Goal: Check status: Check status

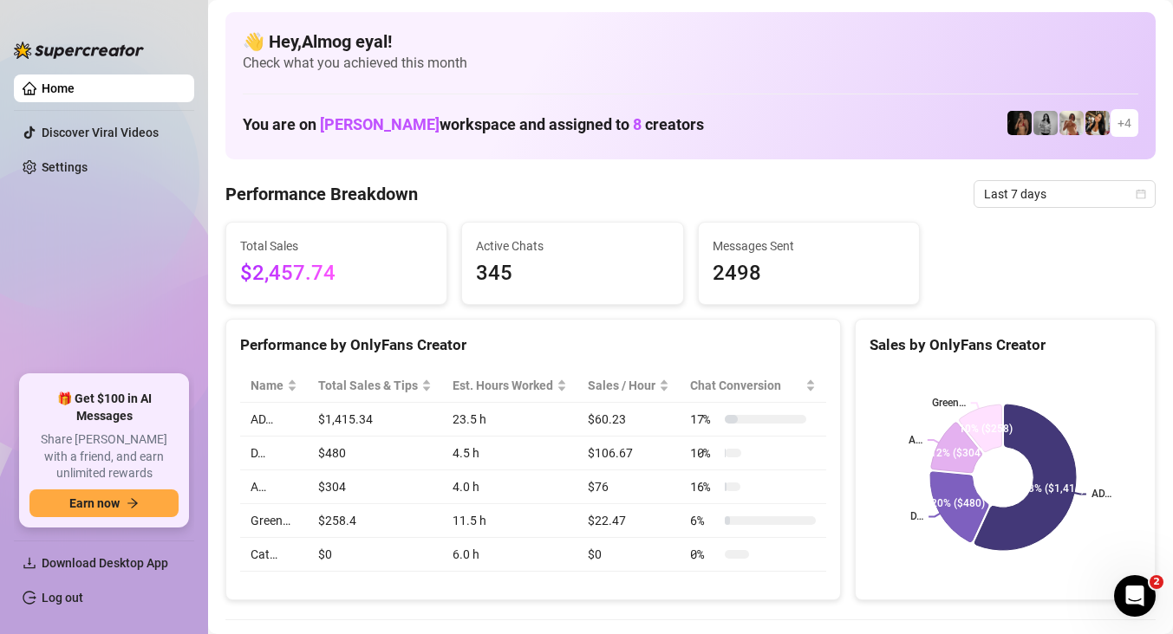
click at [989, 196] on span "Last 7 days" at bounding box center [1064, 194] width 161 height 26
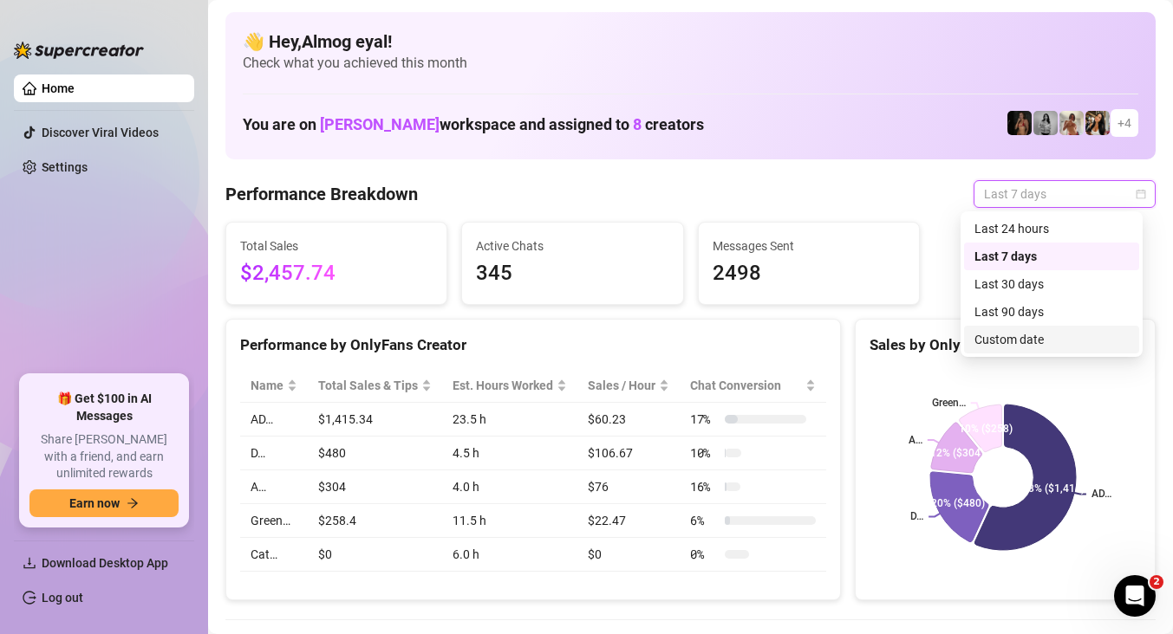
click at [1010, 330] on div "Custom date" at bounding box center [1051, 339] width 154 height 19
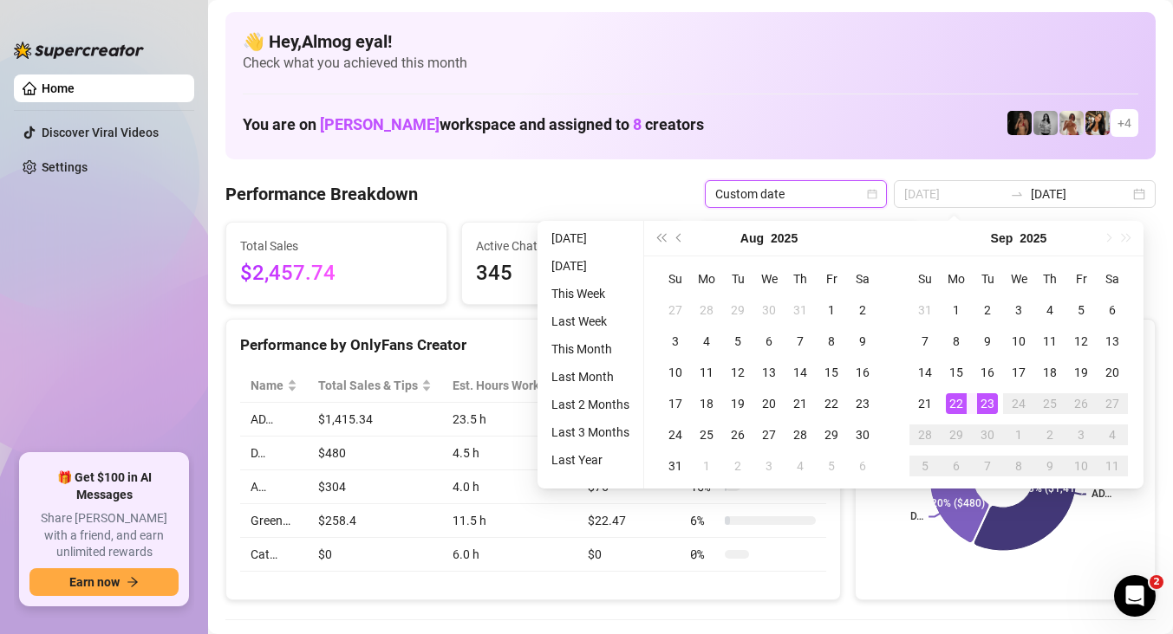
type input "[DATE]"
click at [986, 406] on div "23" at bounding box center [987, 403] width 21 height 21
click at [984, 404] on div "23" at bounding box center [987, 403] width 21 height 21
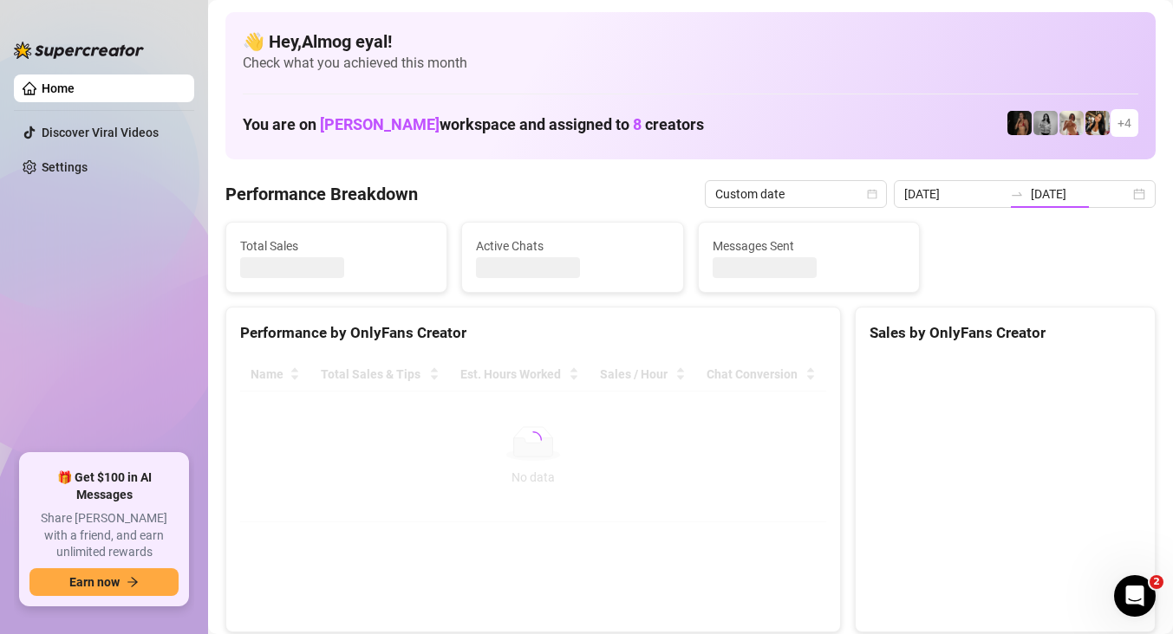
type input "[DATE]"
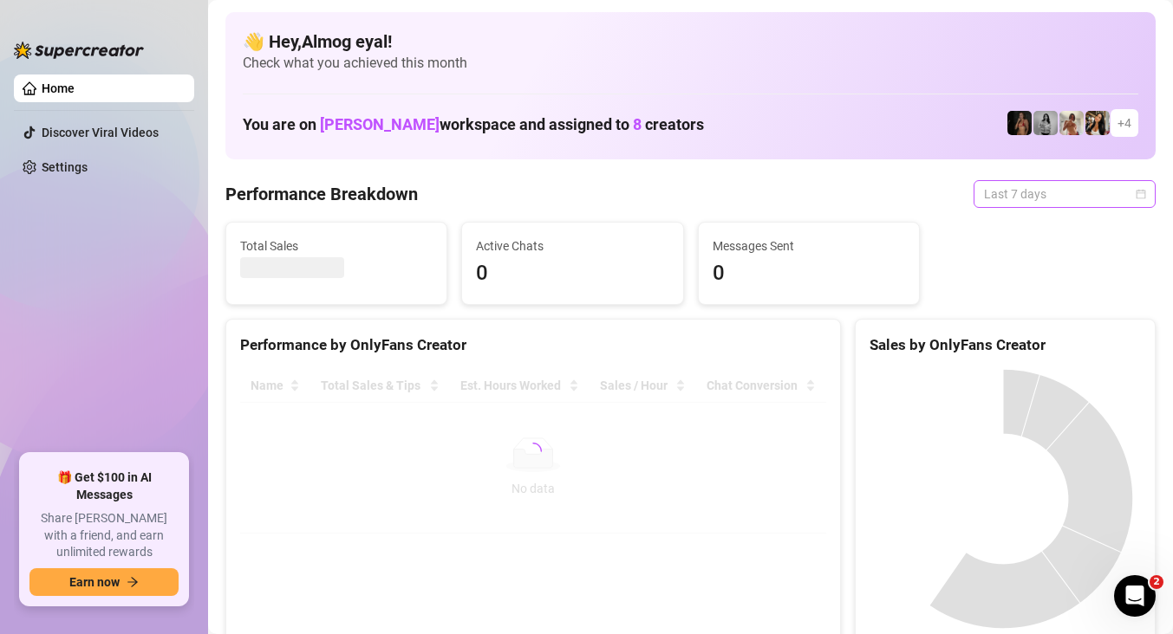
click at [1086, 199] on span "Last 7 days" at bounding box center [1064, 194] width 161 height 26
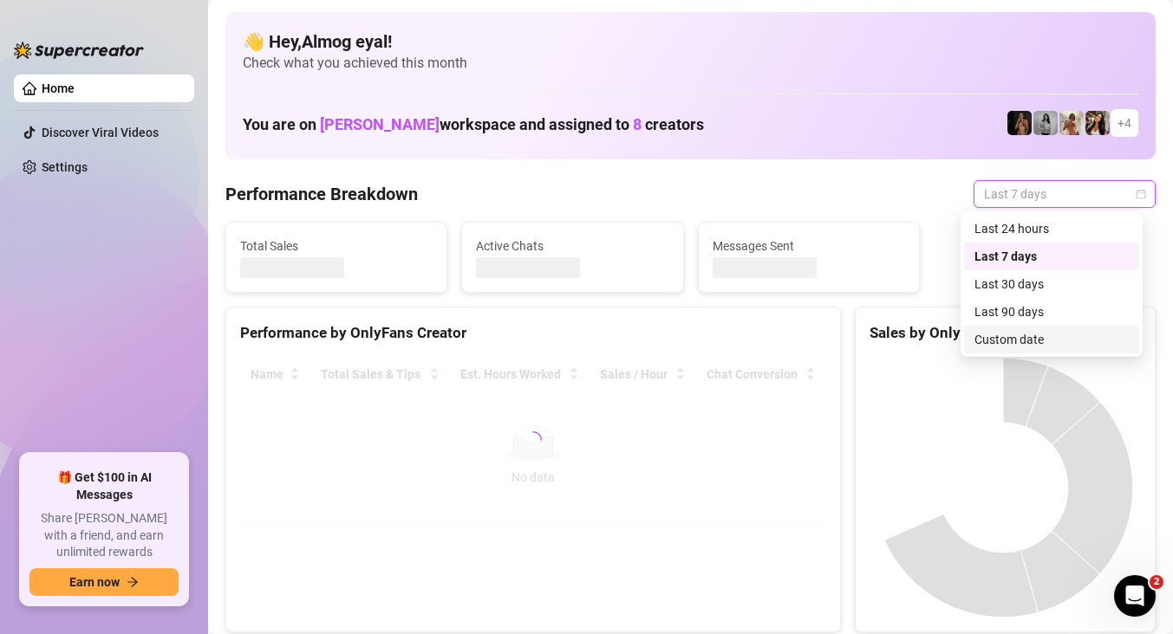
click at [1056, 344] on div "Custom date" at bounding box center [1051, 339] width 154 height 19
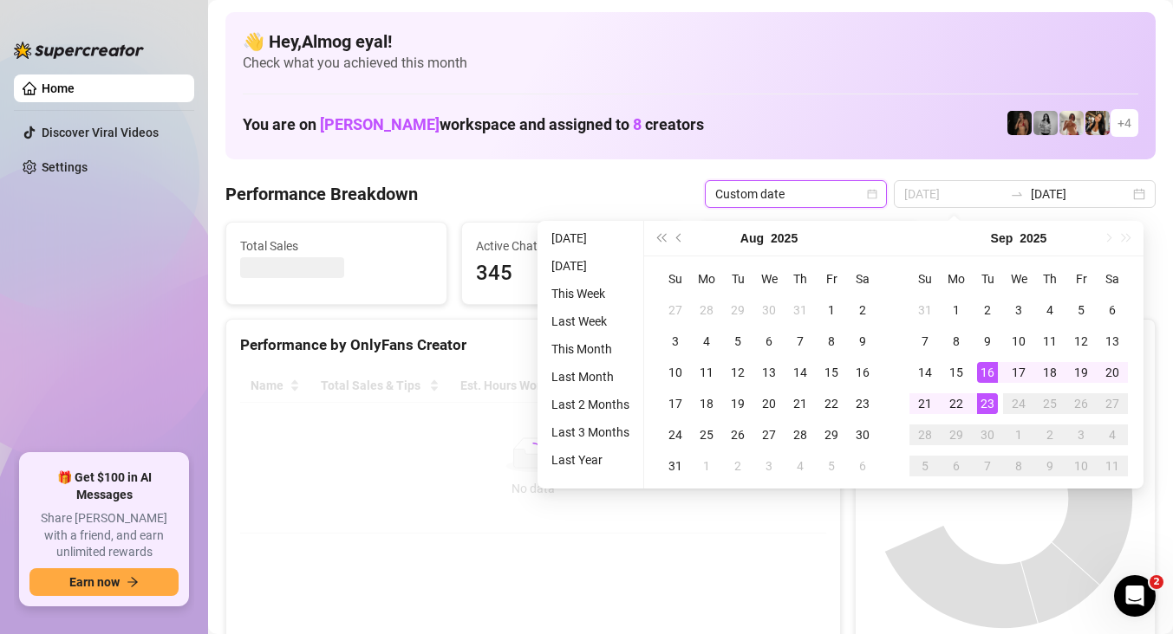
type input "[DATE]"
click at [983, 412] on div "23" at bounding box center [987, 403] width 21 height 21
click at [983, 411] on div "23" at bounding box center [987, 403] width 21 height 21
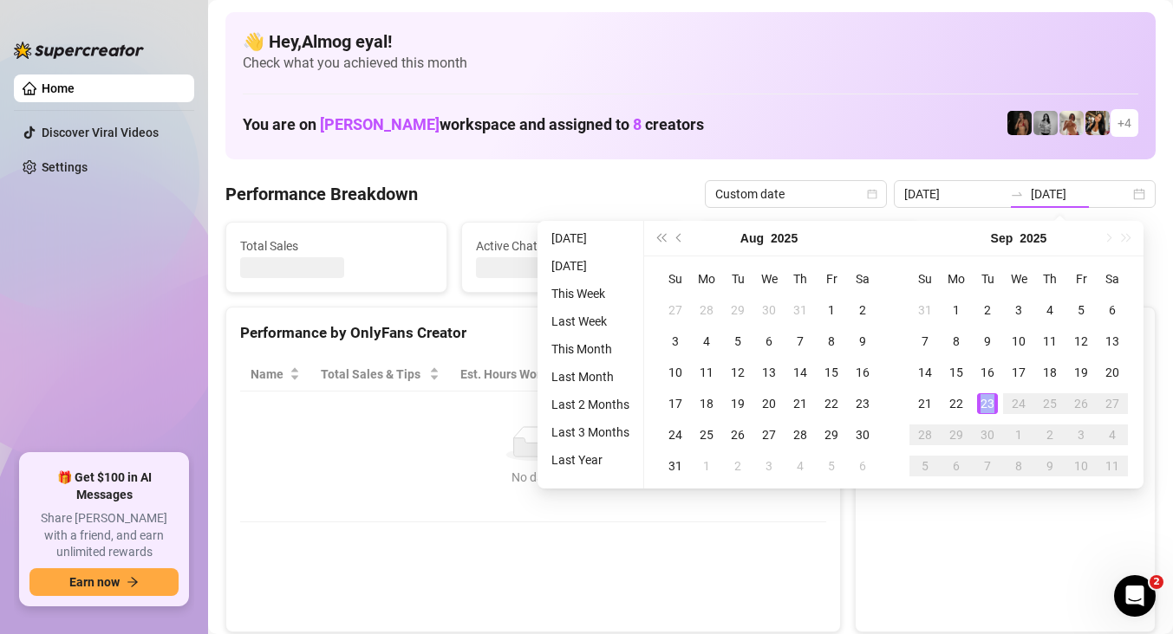
type input "[DATE]"
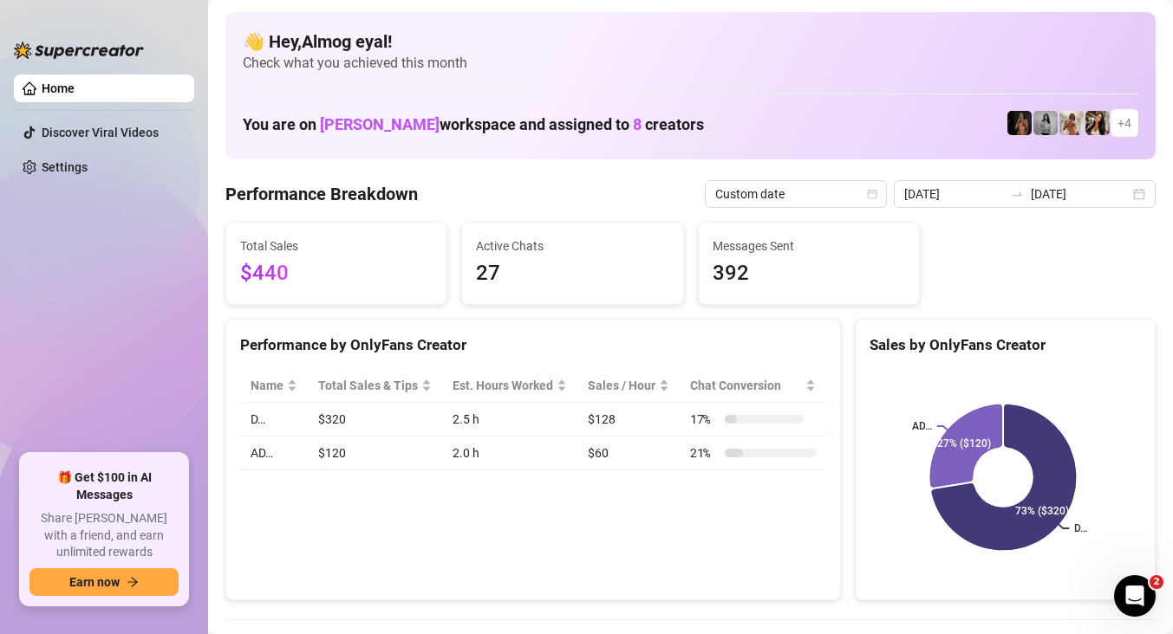
click at [27, 16] on div at bounding box center [79, 42] width 130 height 52
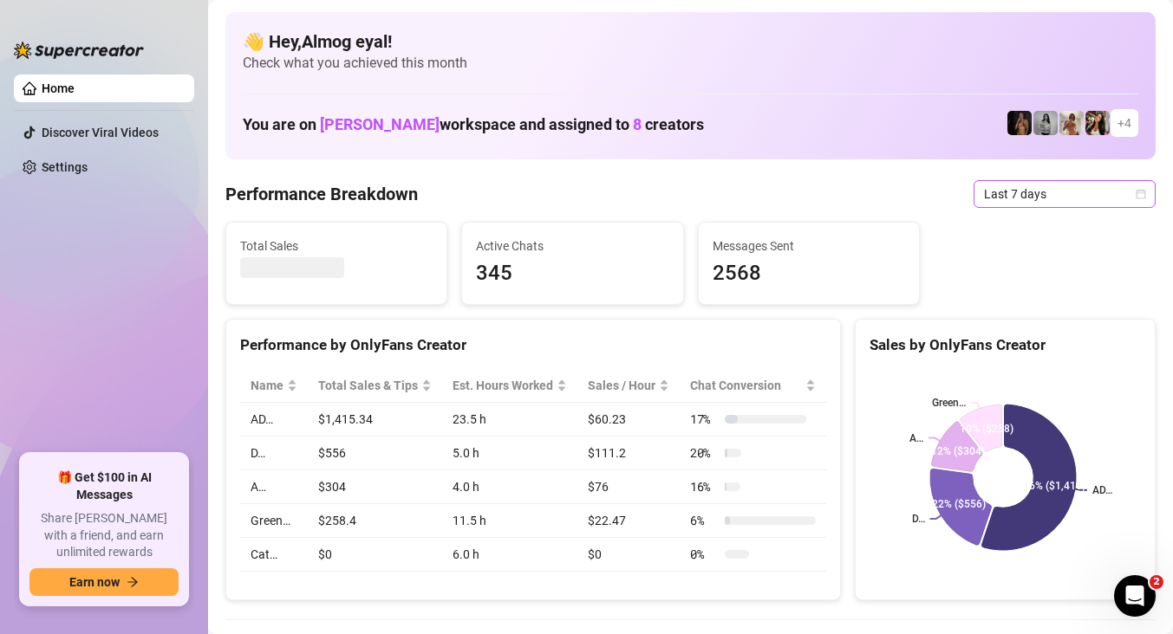
click at [1047, 182] on span "Last 7 days" at bounding box center [1064, 194] width 161 height 26
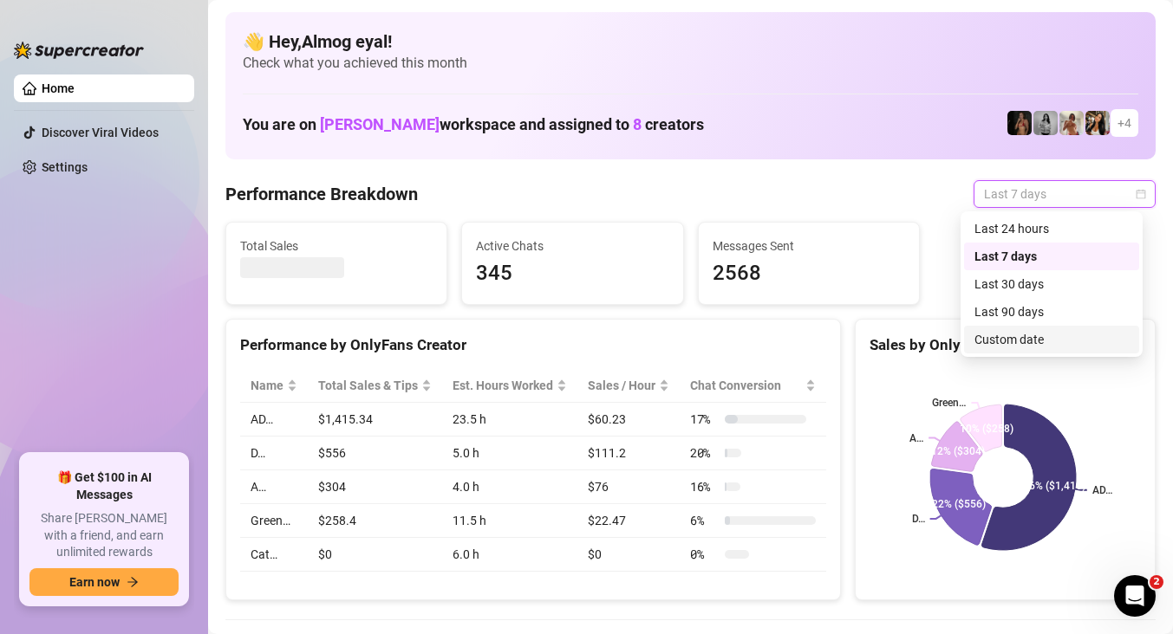
click at [1055, 336] on div "Custom date" at bounding box center [1051, 339] width 154 height 19
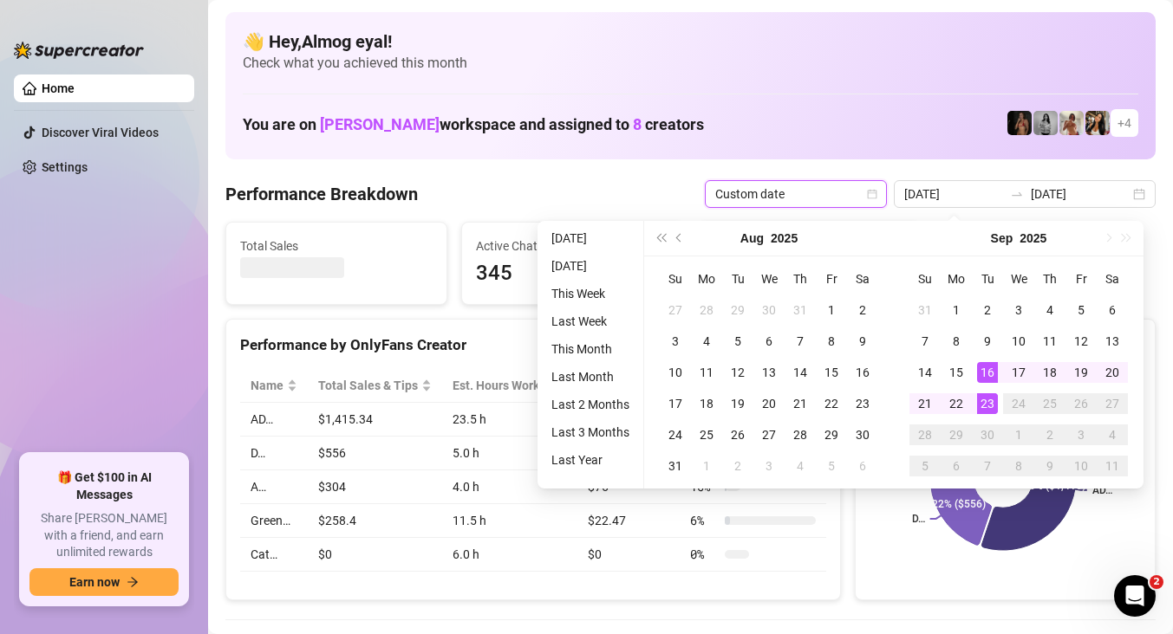
type input "[DATE]"
click at [991, 403] on div "23" at bounding box center [987, 403] width 21 height 21
click at [990, 402] on div "23" at bounding box center [987, 403] width 21 height 21
type input "[DATE]"
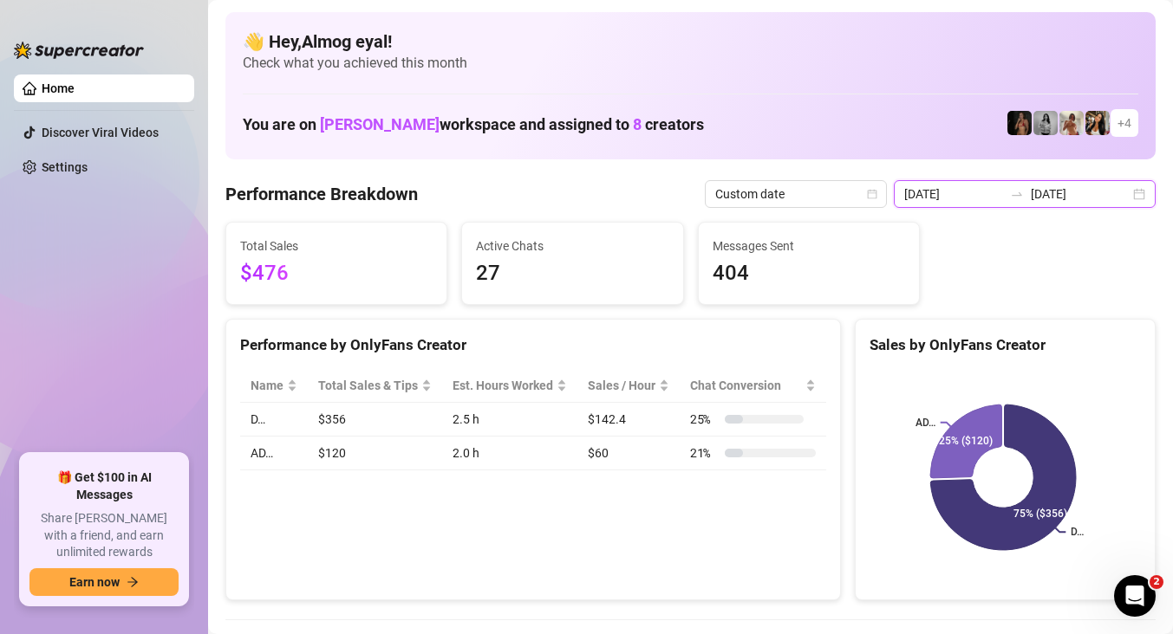
click at [973, 197] on input "[DATE]" at bounding box center [953, 194] width 99 height 19
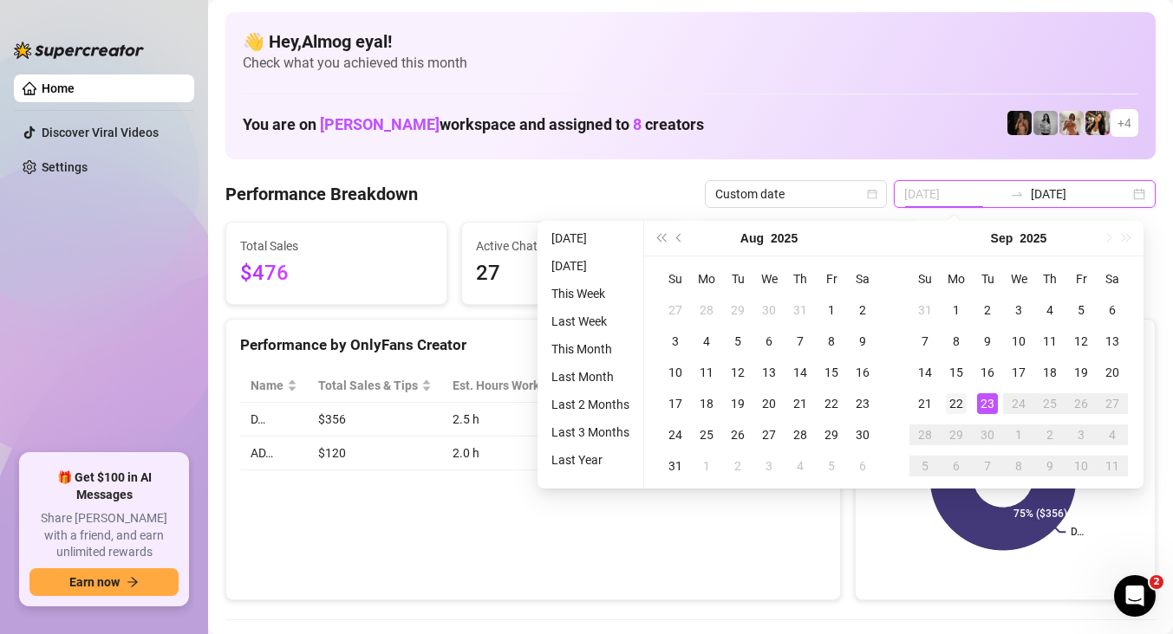
type input "2025-09-22"
click at [959, 403] on div "22" at bounding box center [955, 403] width 21 height 21
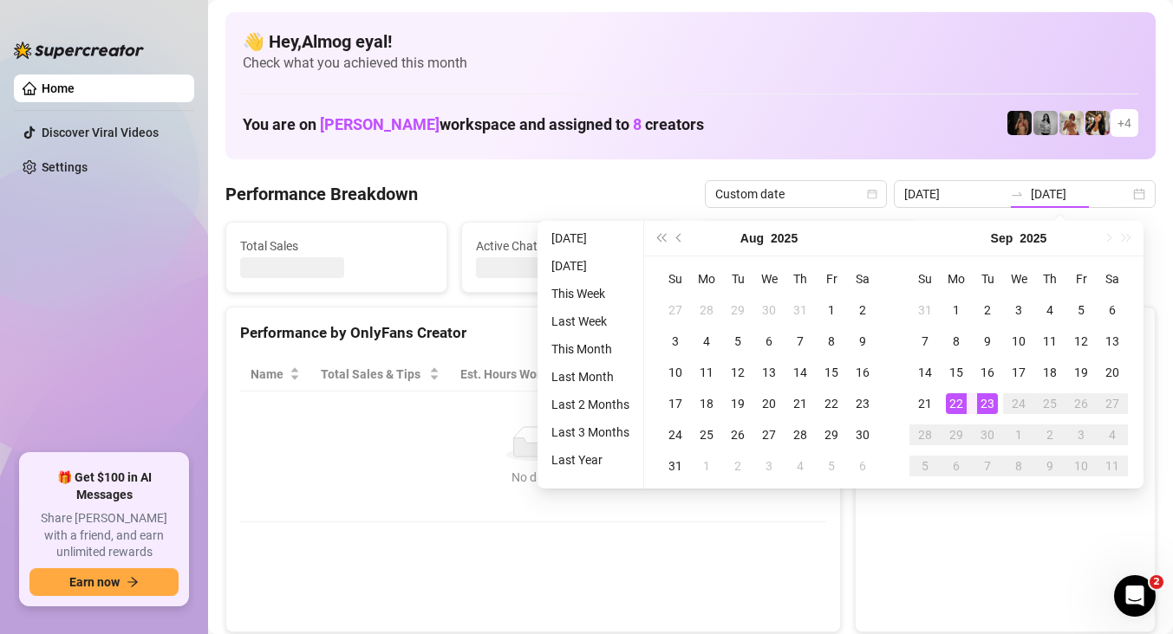
type input "[DATE]"
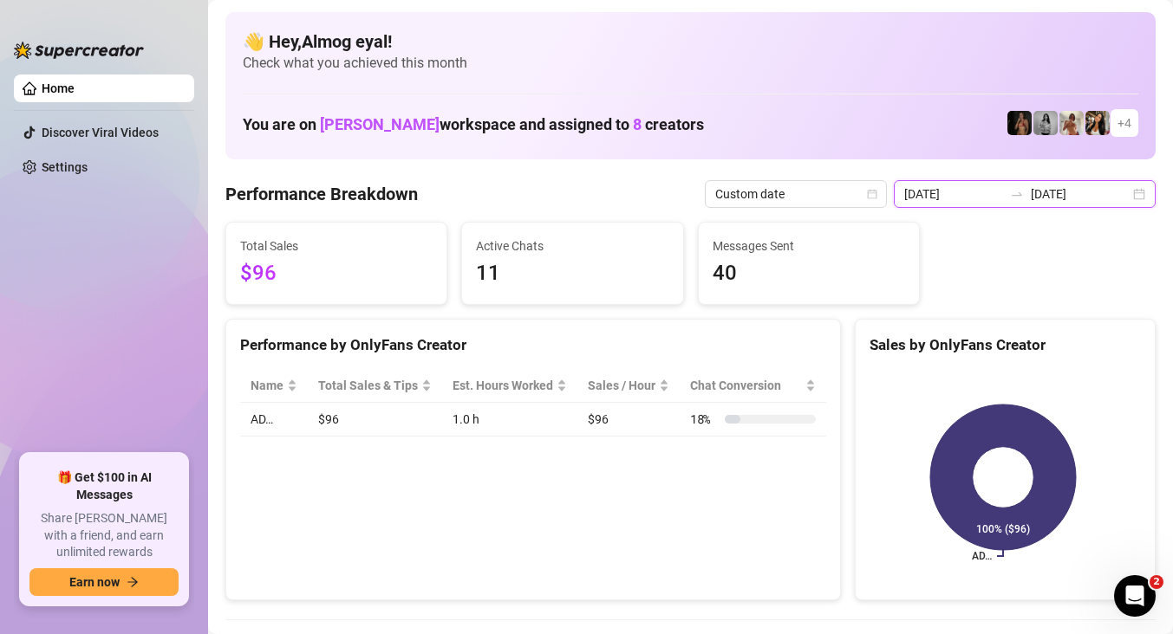
drag, startPoint x: 954, startPoint y: 194, endPoint x: 962, endPoint y: 201, distance: 10.4
click at [954, 194] on input "[DATE]" at bounding box center [953, 194] width 99 height 19
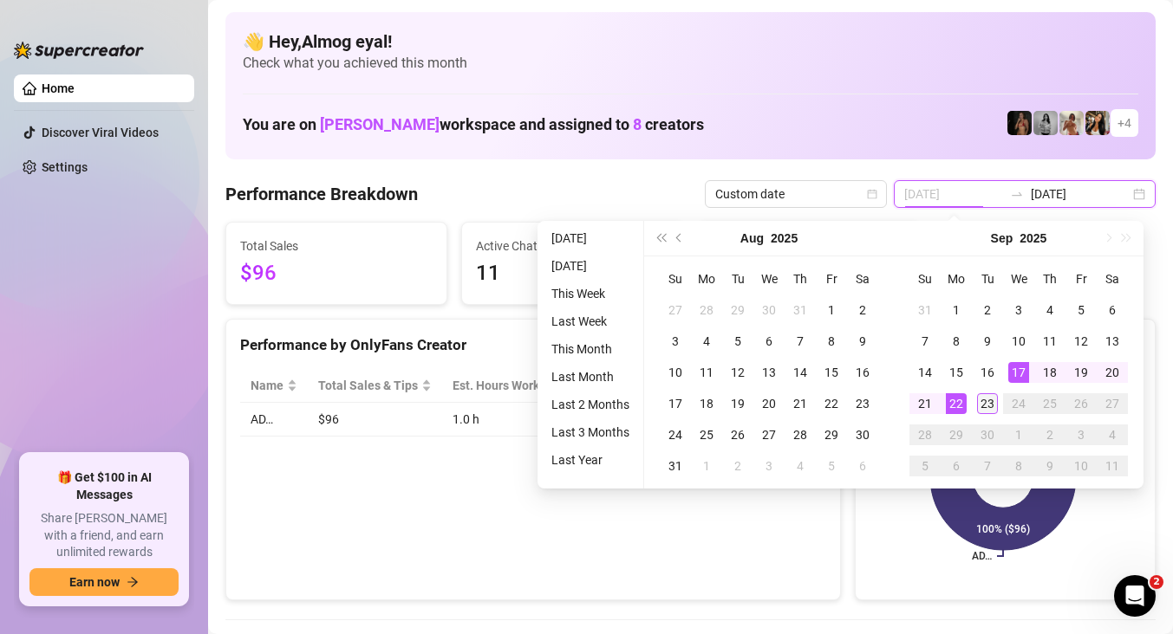
type input "[DATE]"
click at [992, 393] on div "23" at bounding box center [987, 403] width 21 height 21
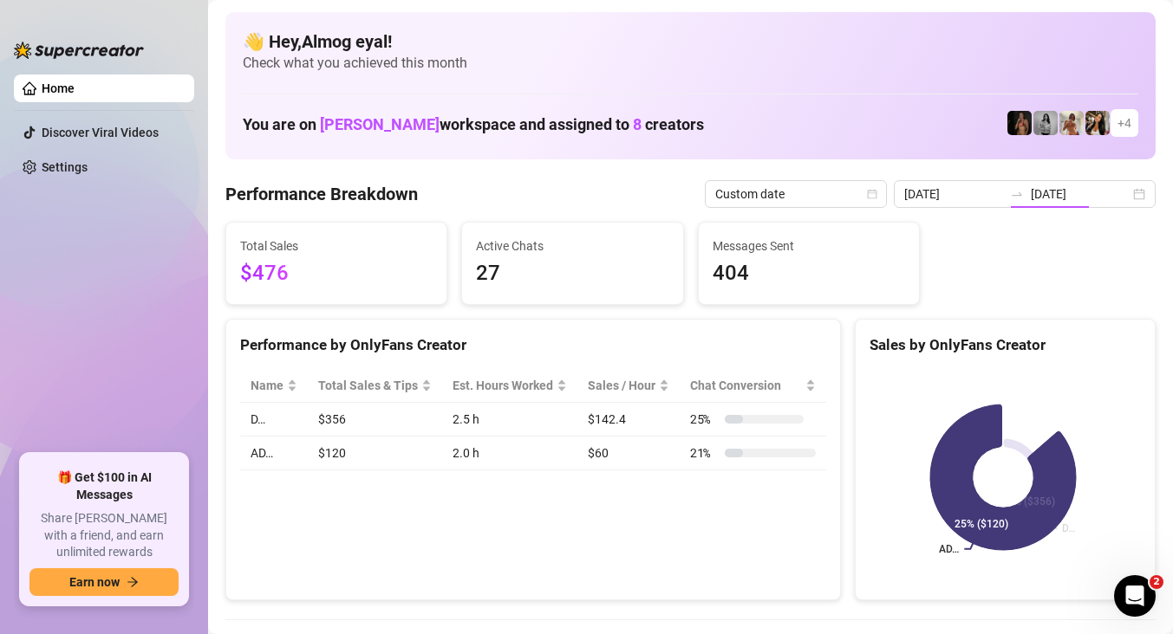
type input "[DATE]"
